Goal: Task Accomplishment & Management: Manage account settings

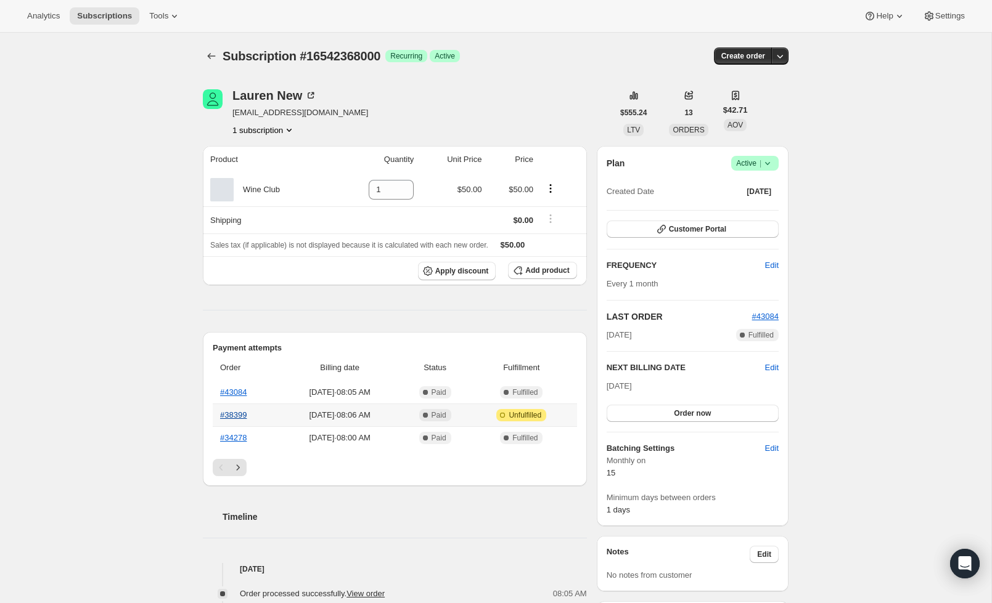
click at [241, 417] on link "#38399" at bounding box center [233, 414] width 26 height 9
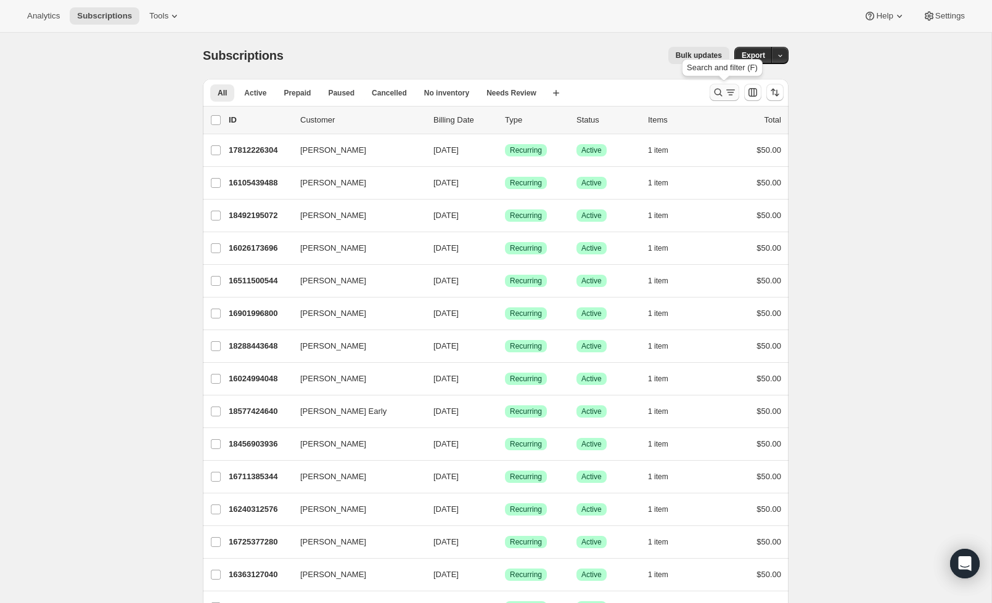
click at [711, 92] on button "Search and filter results" at bounding box center [724, 92] width 30 height 17
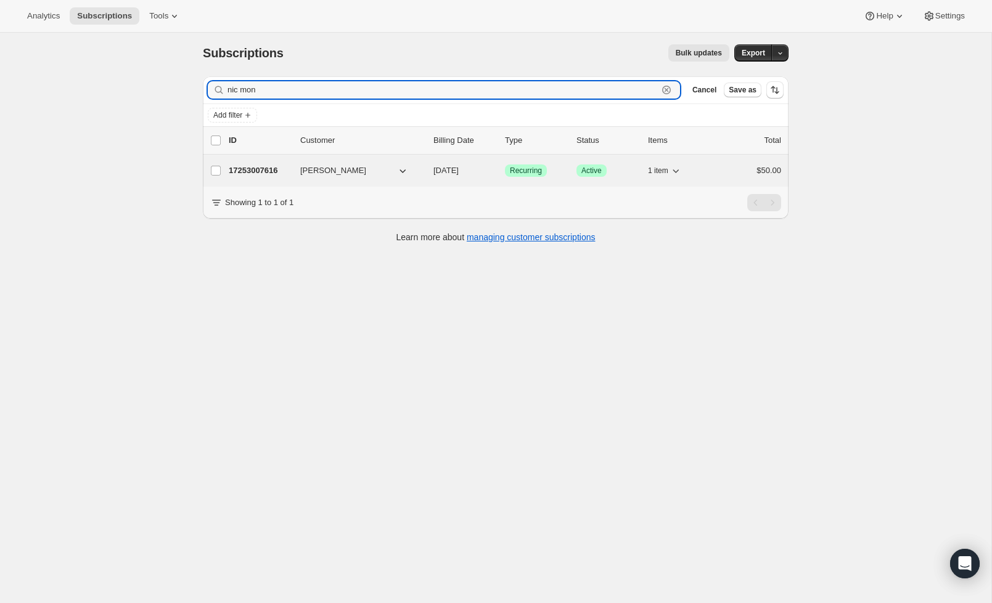
scroll to position [2, 0]
type input "nic mon"
click at [386, 167] on button "[PERSON_NAME]" at bounding box center [354, 171] width 123 height 20
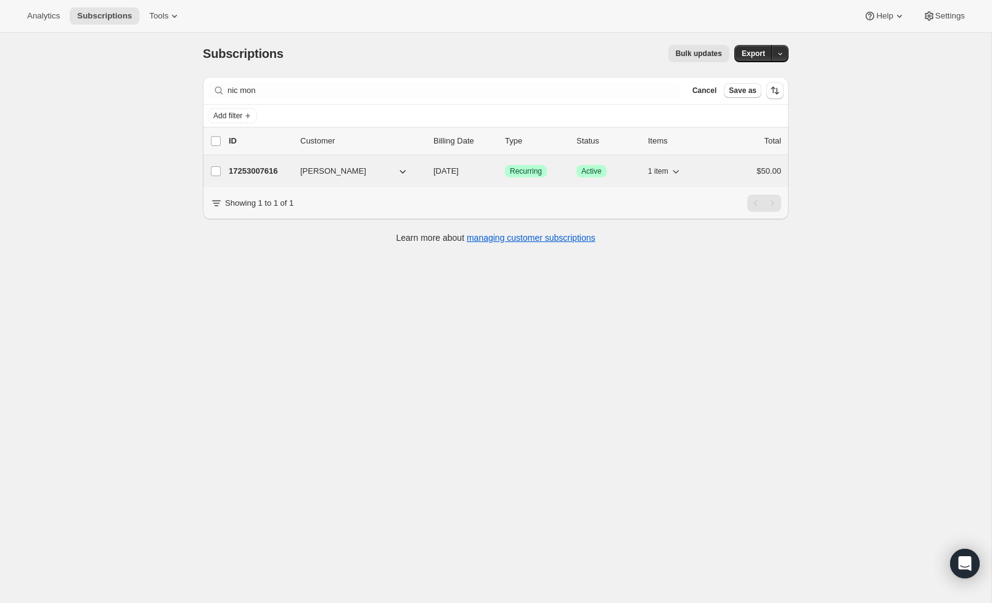
click at [455, 168] on span "[DATE]" at bounding box center [445, 170] width 25 height 9
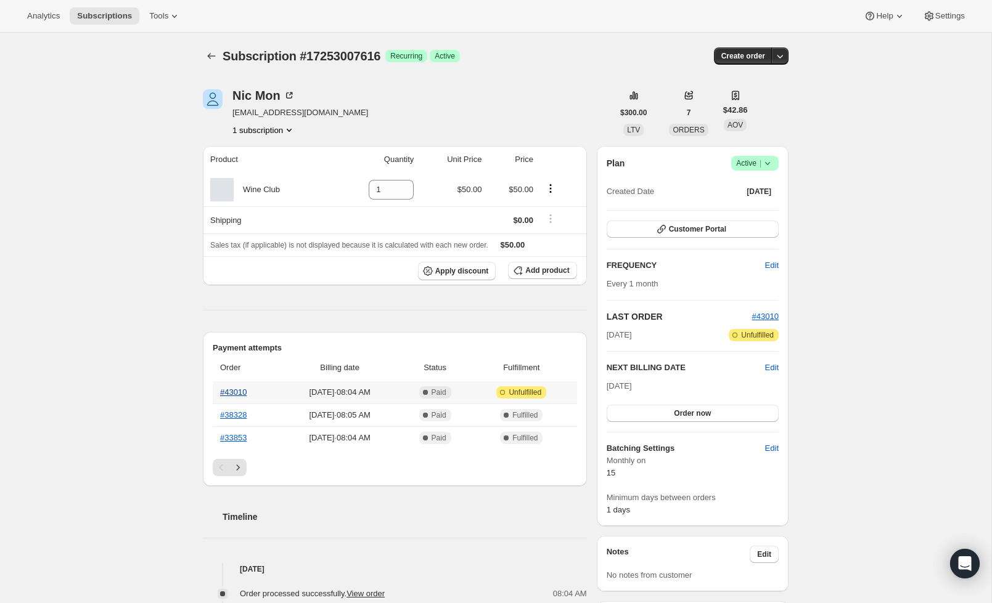
click at [239, 393] on link "#43010" at bounding box center [233, 392] width 26 height 9
